Goal: Find specific fact

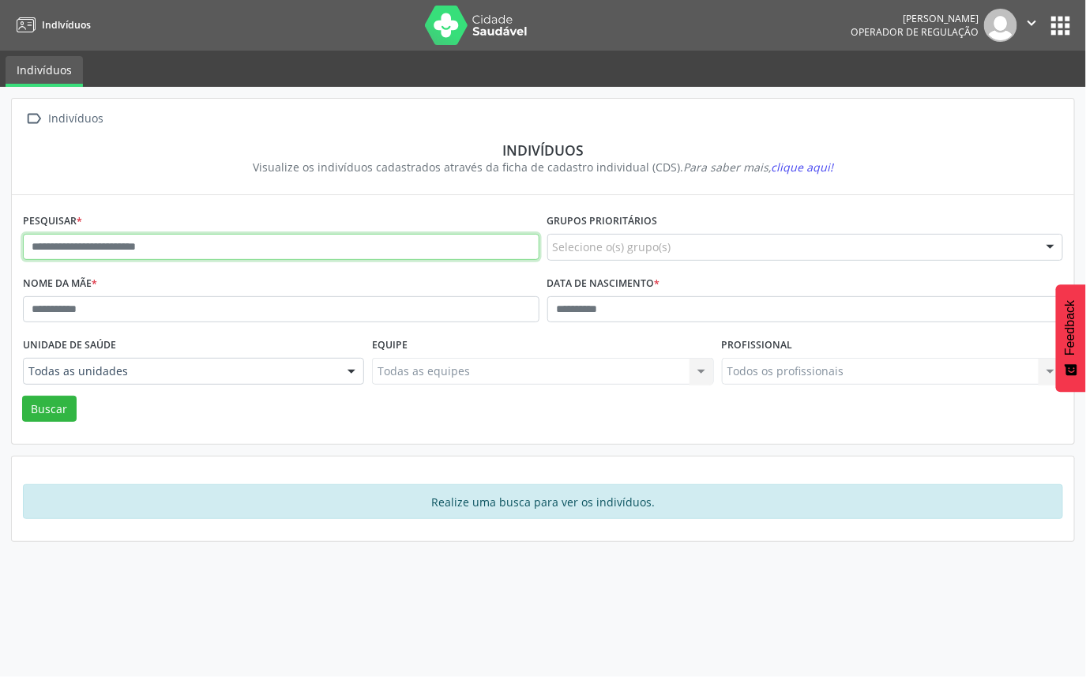
click at [230, 255] on input "text" at bounding box center [281, 247] width 516 height 27
click at [22, 396] on button "Buscar" at bounding box center [49, 409] width 54 height 27
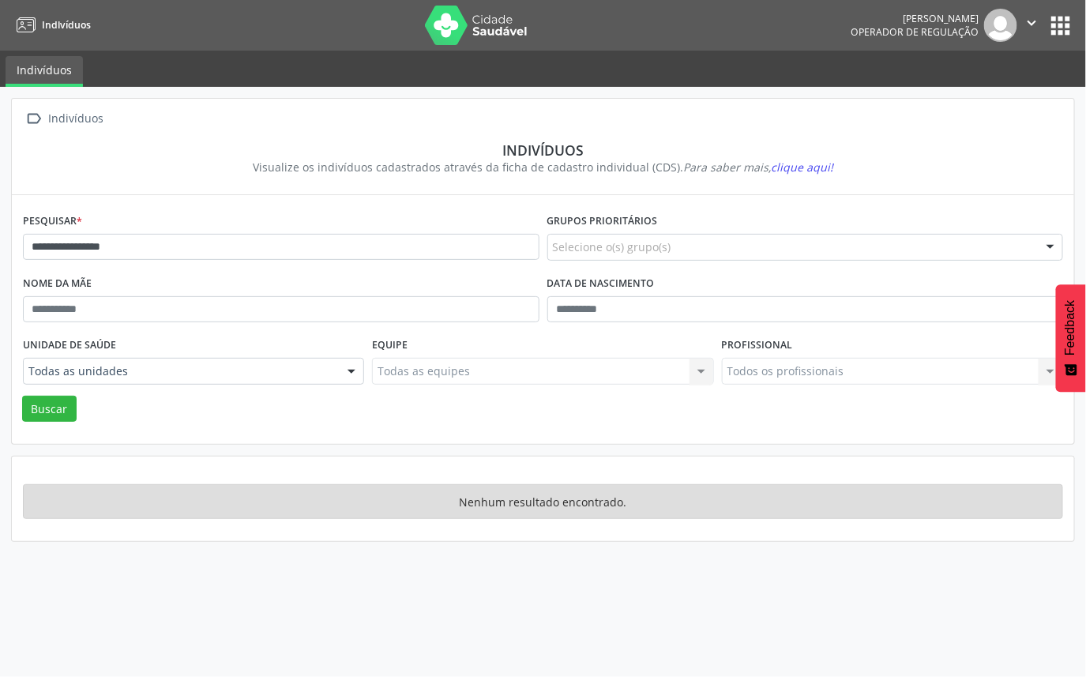
click at [182, 274] on div "Nome da mãe" at bounding box center [281, 303] width 524 height 62
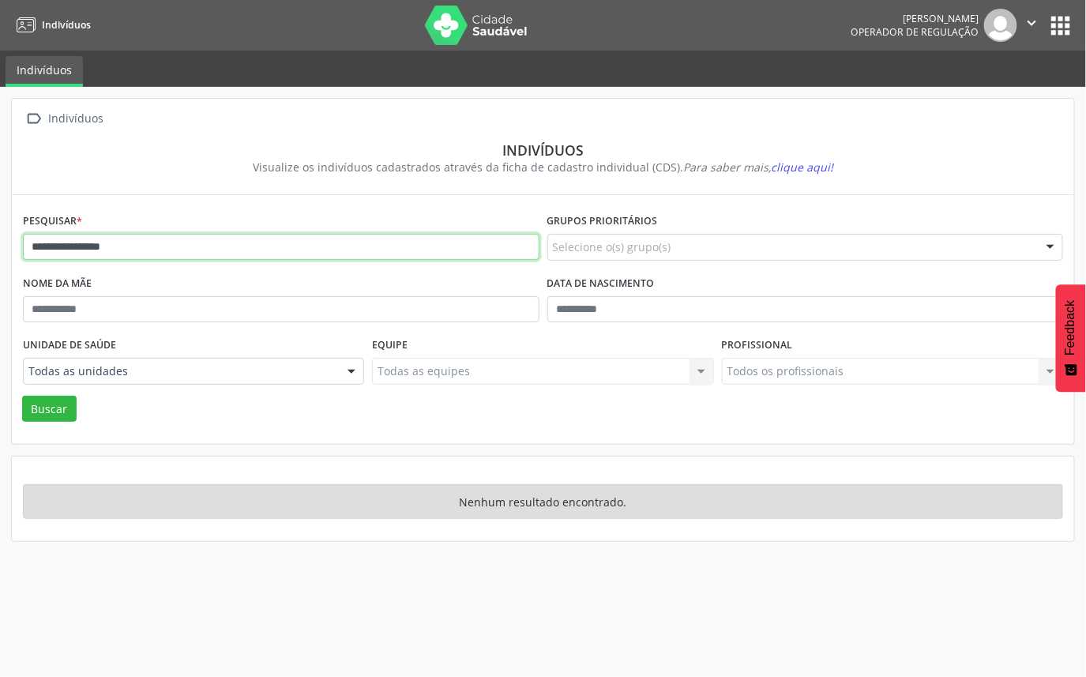
click at [75, 242] on input "**********" at bounding box center [281, 247] width 516 height 27
type input "**********"
click at [22, 396] on button "Buscar" at bounding box center [49, 409] width 54 height 27
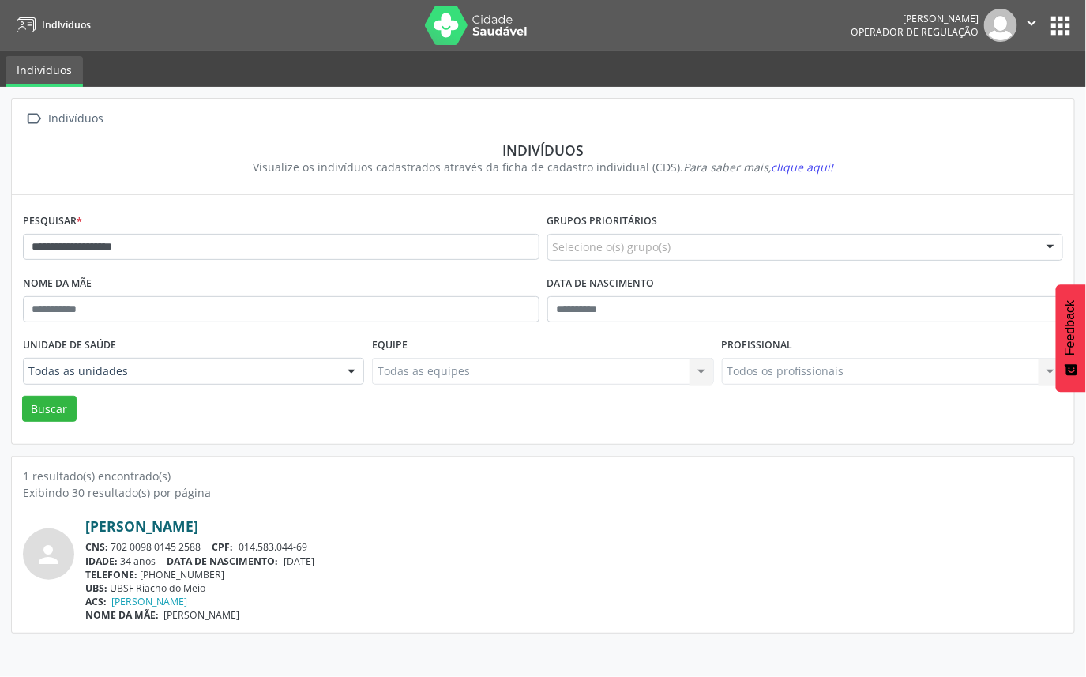
drag, startPoint x: 259, startPoint y: 525, endPoint x: 87, endPoint y: 525, distance: 172.1
click at [87, 525] on div "[PERSON_NAME]" at bounding box center [574, 525] width 978 height 17
copy link "[PERSON_NAME]"
click at [1049, 11] on div "[PERSON_NAME] Operador de regulação  Configurações Sair apps" at bounding box center [962, 25] width 224 height 33
drag, startPoint x: 1049, startPoint y: 11, endPoint x: 1035, endPoint y: 38, distance: 30.0
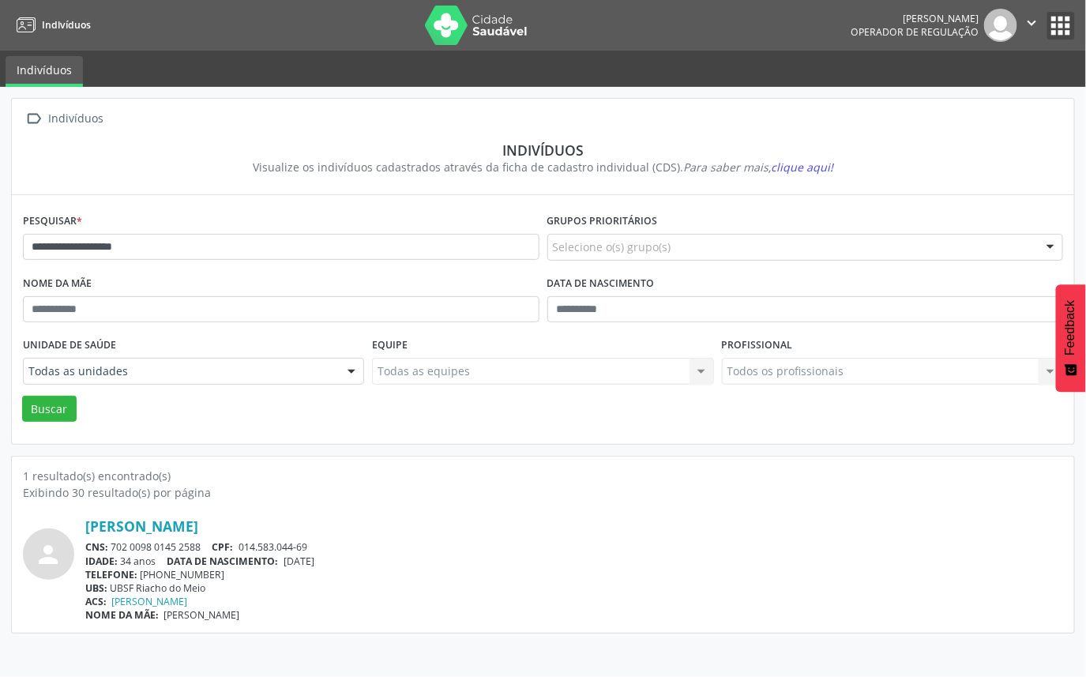
click at [1049, 13] on button "apps" at bounding box center [1061, 26] width 28 height 28
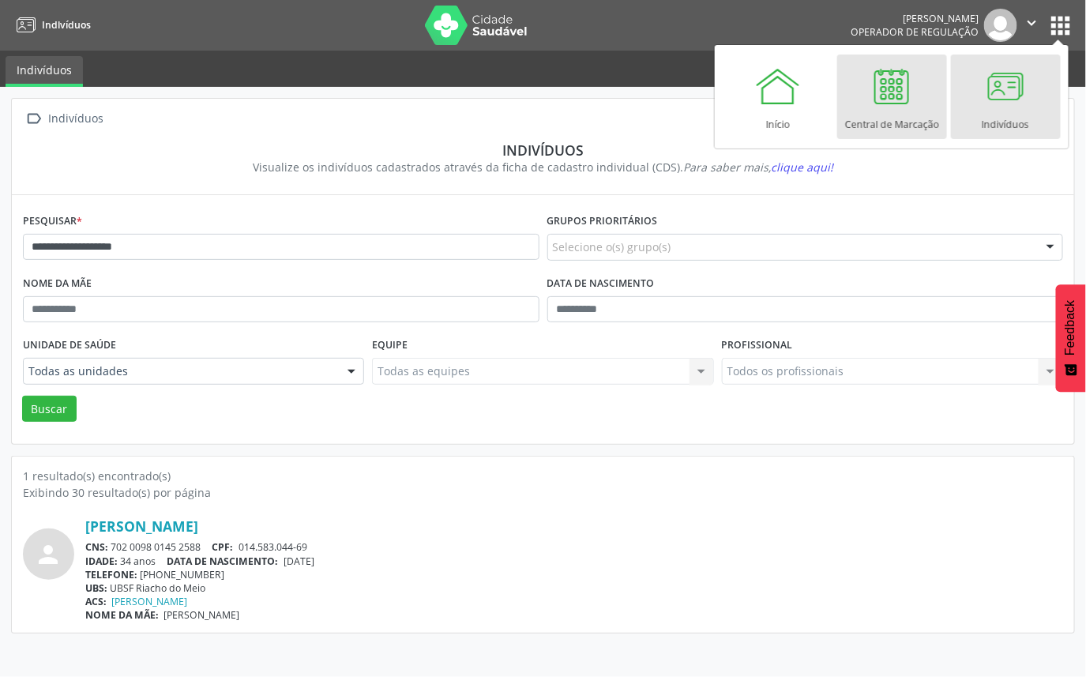
click at [865, 88] on link "Central de Marcação" at bounding box center [892, 96] width 110 height 84
